Goal: Task Accomplishment & Management: Complete application form

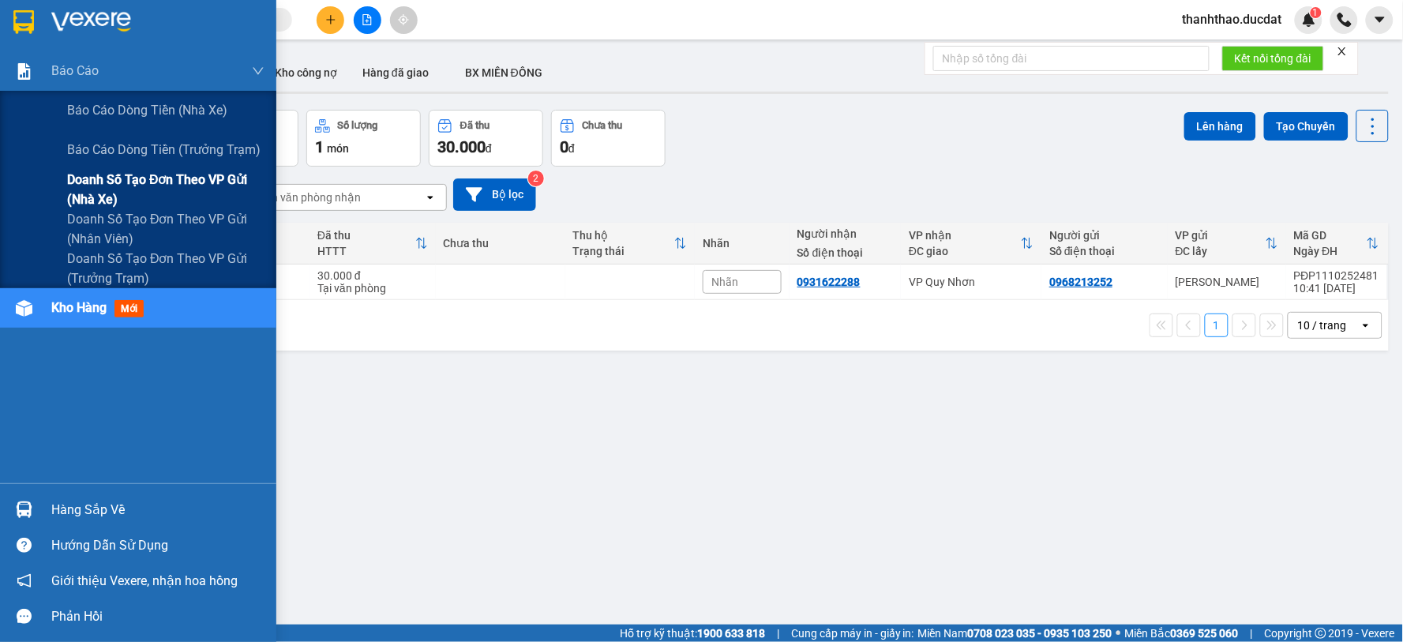
click at [204, 180] on span "Doanh số tạo đơn theo VP gửi (nhà xe)" at bounding box center [165, 189] width 197 height 39
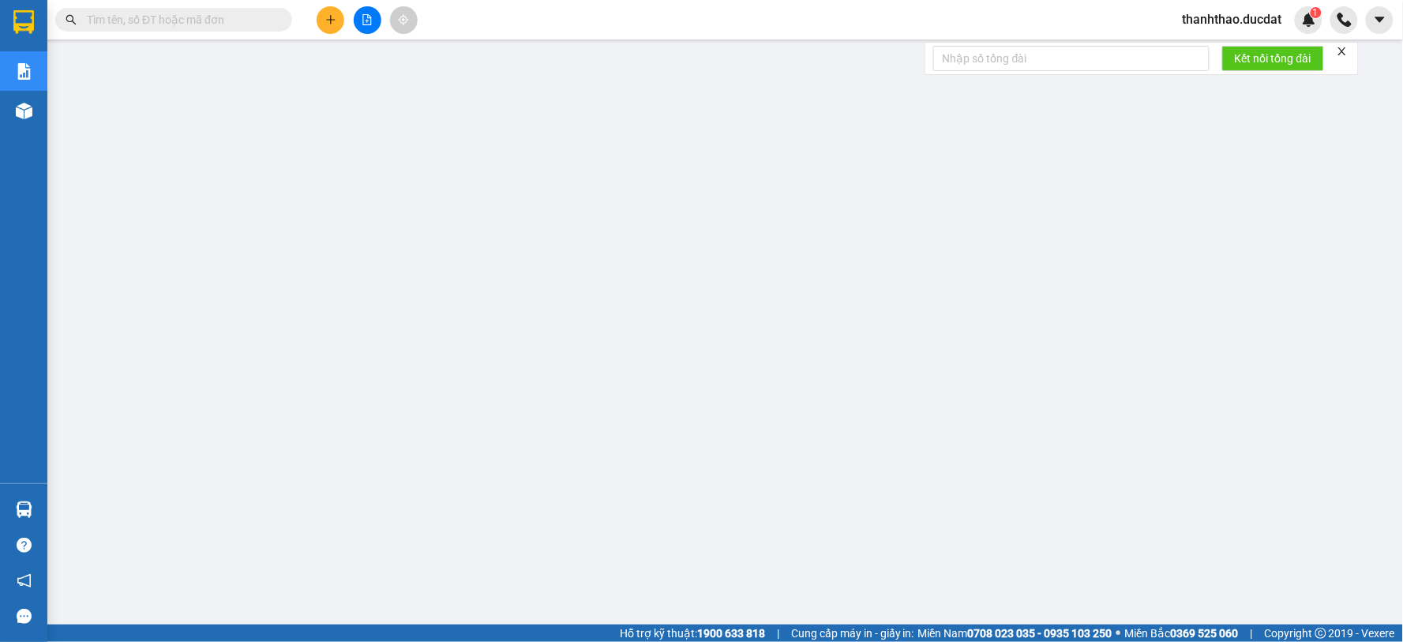
click at [189, 24] on input "text" at bounding box center [180, 19] width 186 height 17
paste input "847353839"
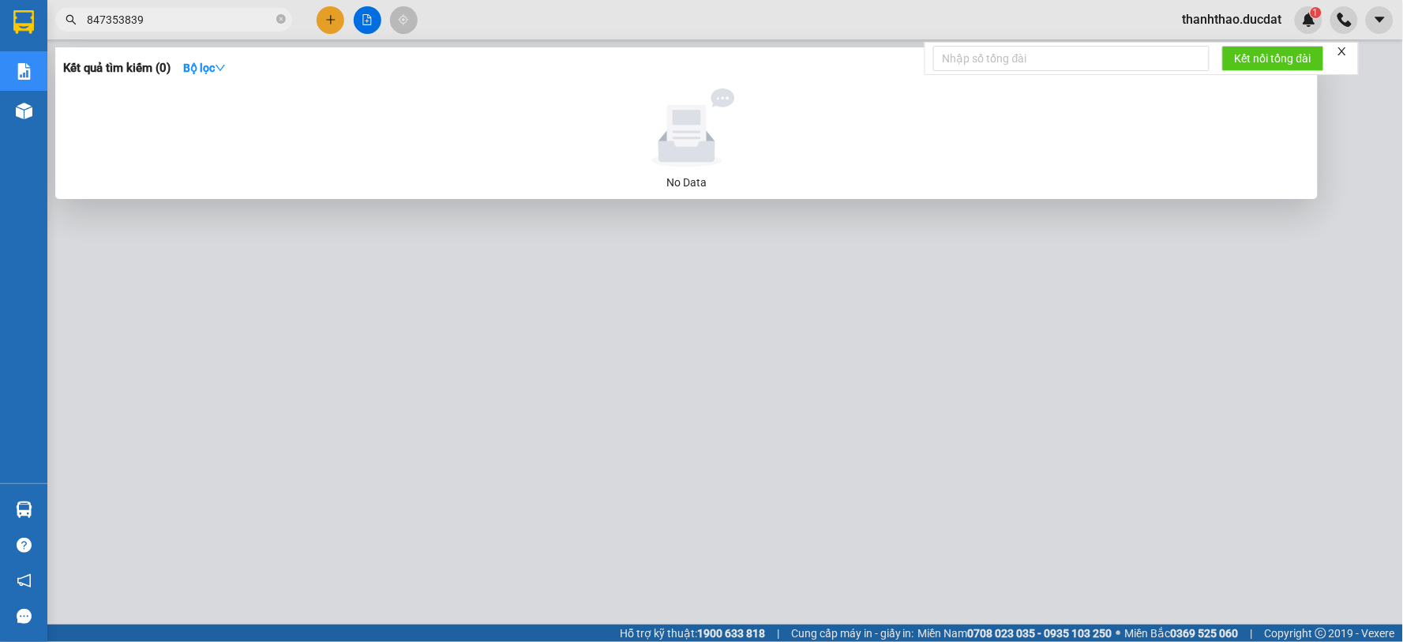
click at [88, 22] on input "847353839" at bounding box center [180, 19] width 186 height 17
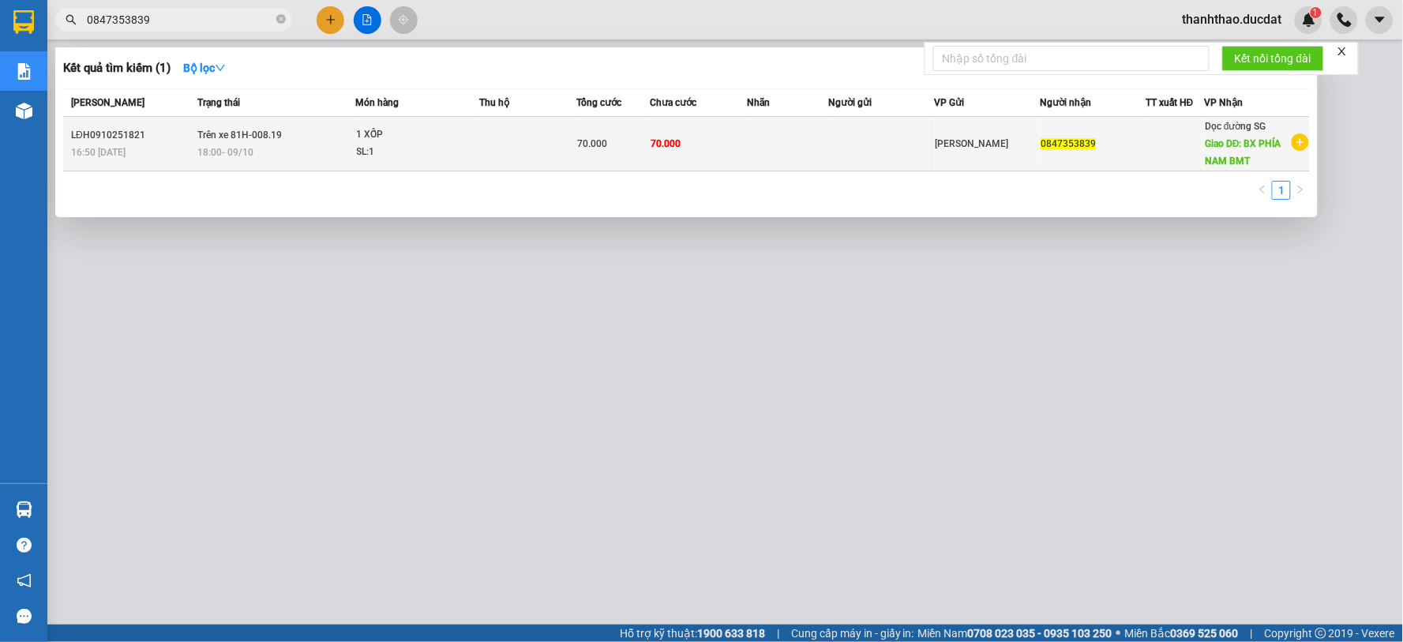
type input "0847353839"
click at [817, 158] on td at bounding box center [788, 144] width 81 height 54
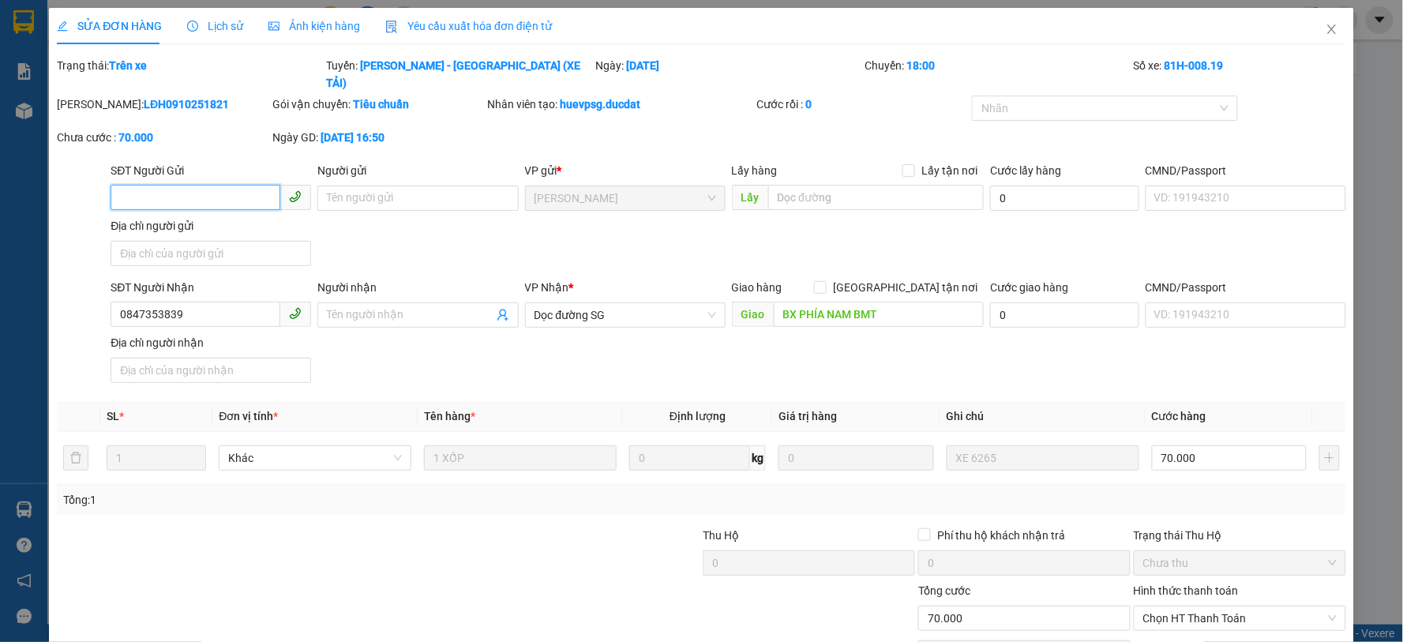
type input "0847353839"
type input "BX PHÍA NAM BMT"
type input "0"
type input "70.000"
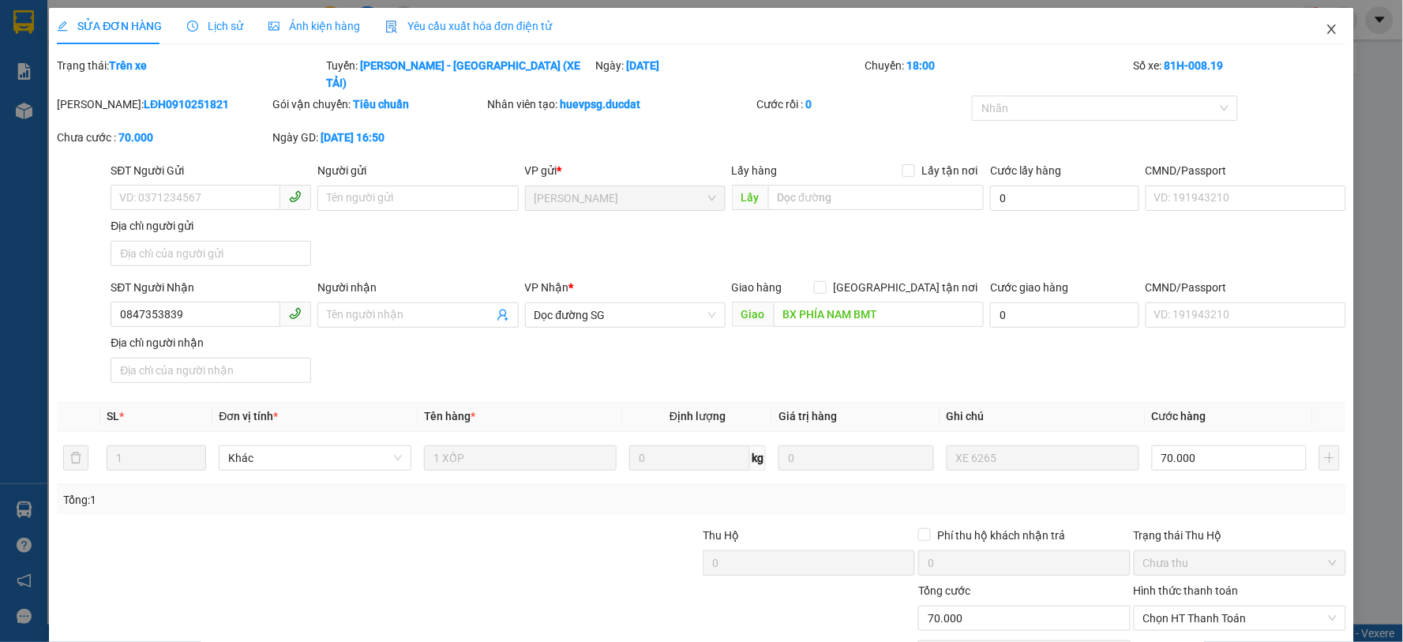
click at [1327, 33] on icon "close" at bounding box center [1331, 28] width 9 height 9
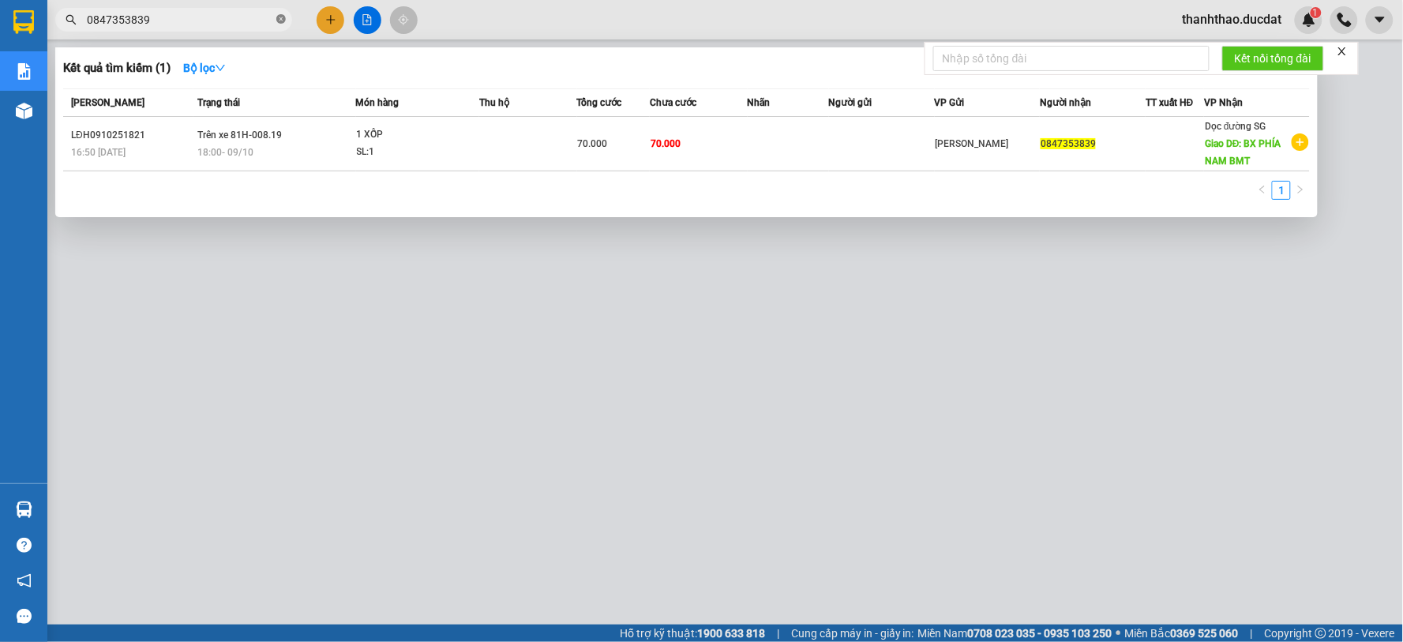
click at [282, 19] on icon "close-circle" at bounding box center [280, 18] width 9 height 9
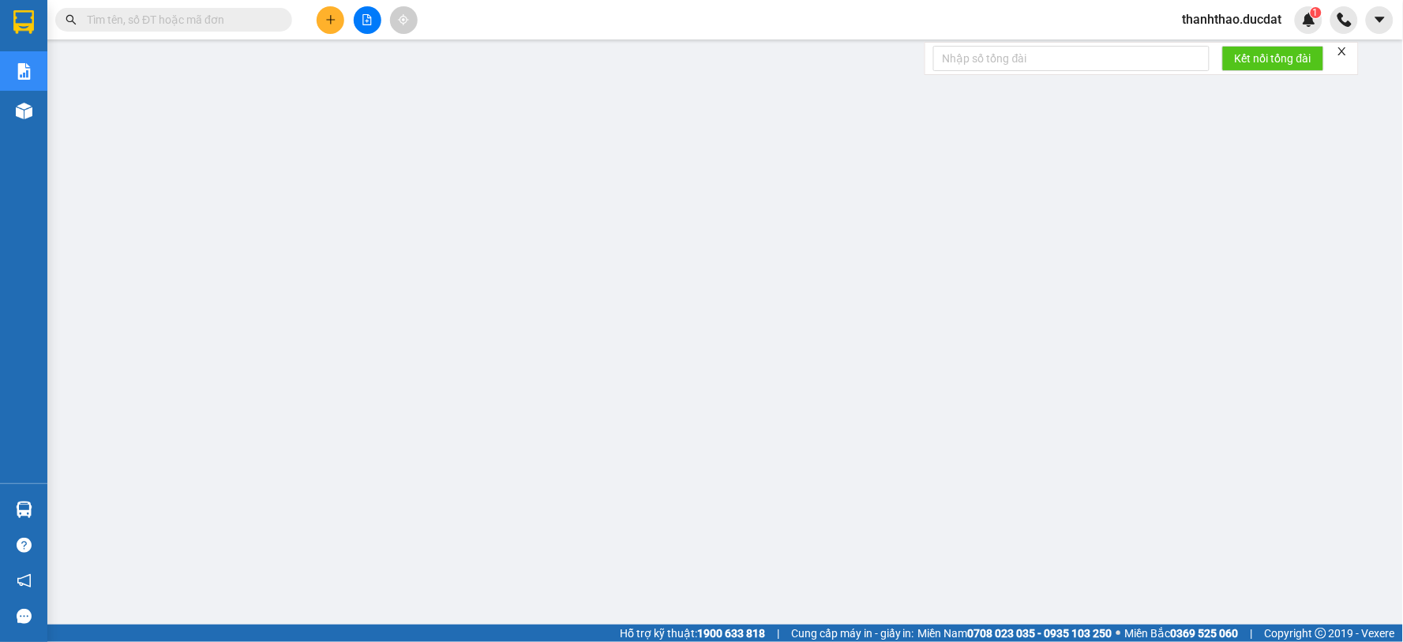
click at [221, 24] on input "text" at bounding box center [180, 19] width 186 height 17
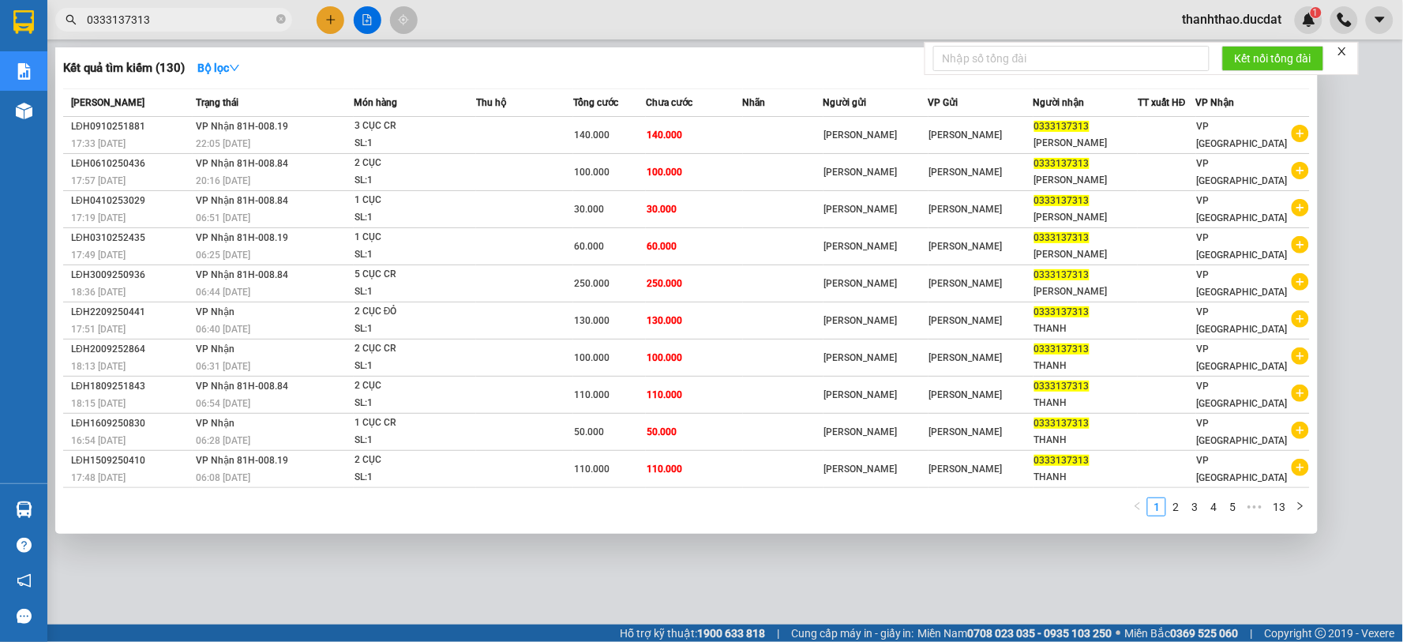
type input "0333137313"
click at [1063, 589] on div at bounding box center [701, 321] width 1403 height 642
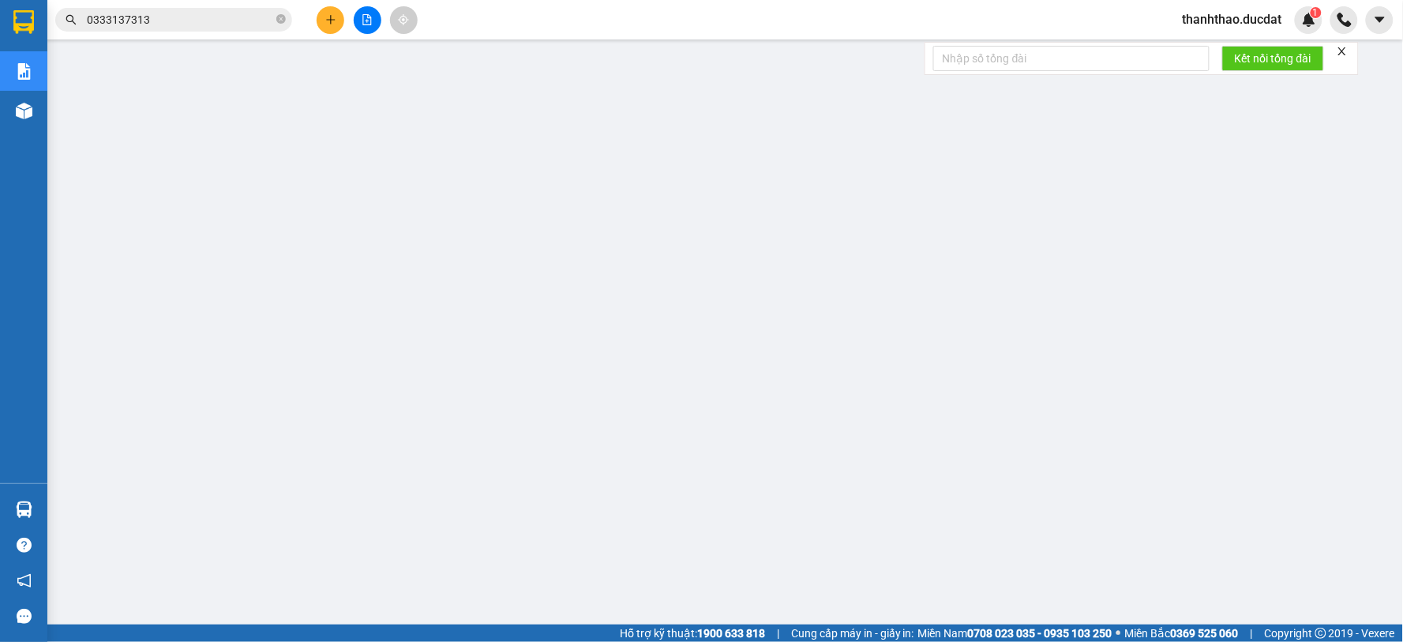
click at [212, 27] on span "0333137313" at bounding box center [173, 20] width 237 height 24
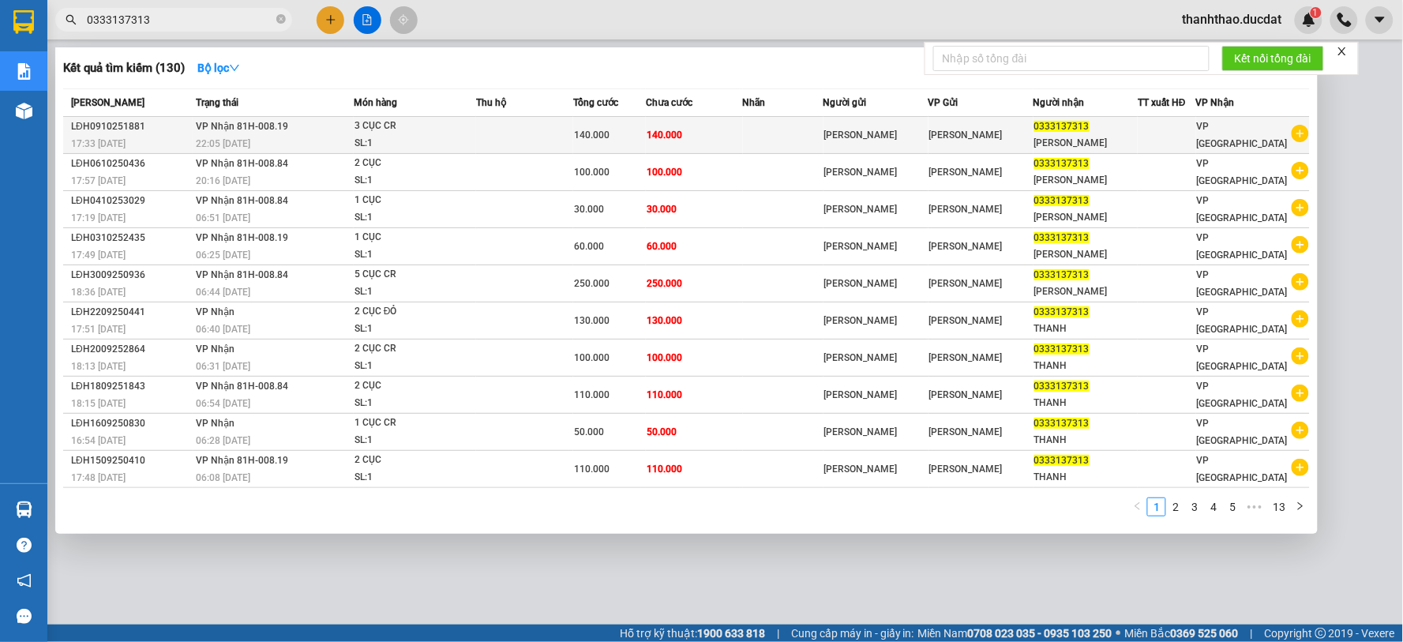
click at [710, 134] on td "140.000" at bounding box center [694, 135] width 97 height 37
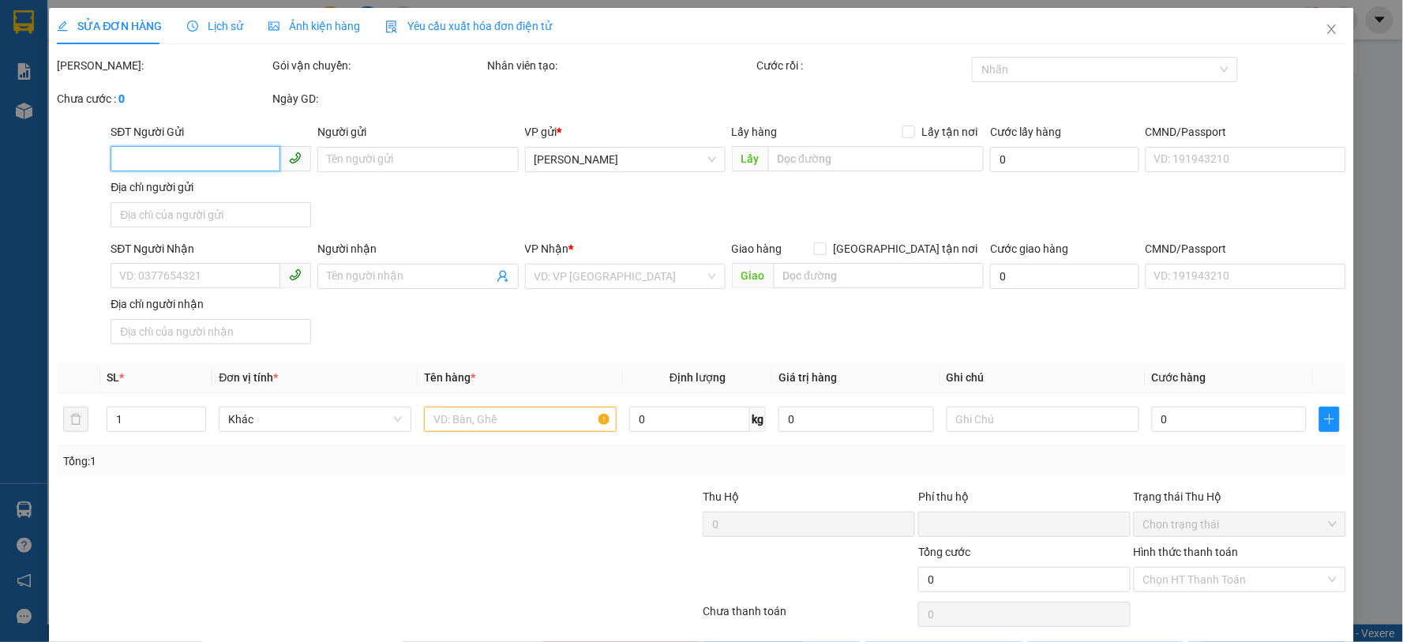
type input "[PERSON_NAME]"
type input "0333137313"
type input "[PERSON_NAME]"
type input "0"
type input "140.000"
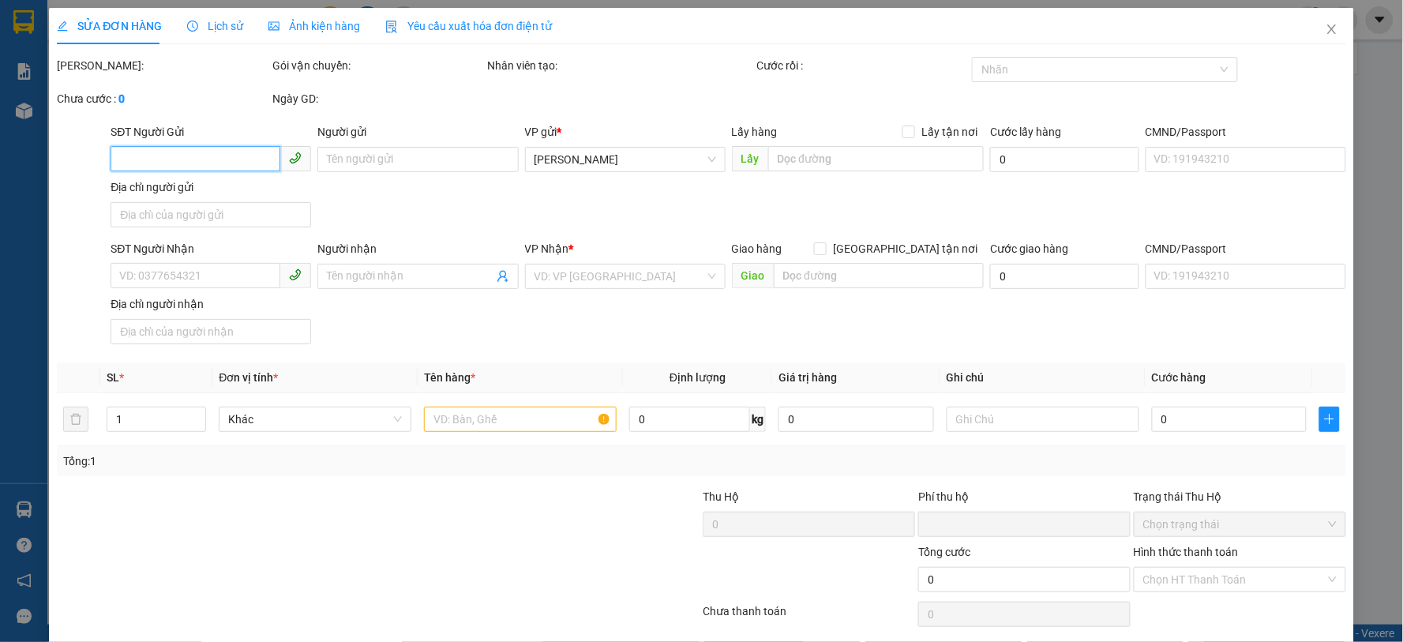
type input "140.000"
